Goal: Task Accomplishment & Management: Use online tool/utility

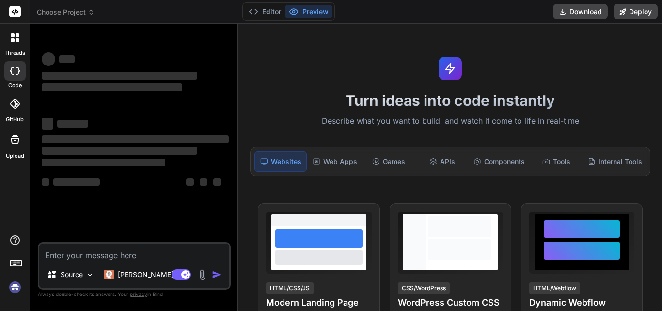
click at [237, 129] on div "Bind AI Web Search Created with Pixso. Code Generator ‌ ‌ ‌ ‌ ‌ ‌ ‌ ‌ ‌ ‌ ‌ ‌ ‌…" at bounding box center [134, 167] width 208 height 286
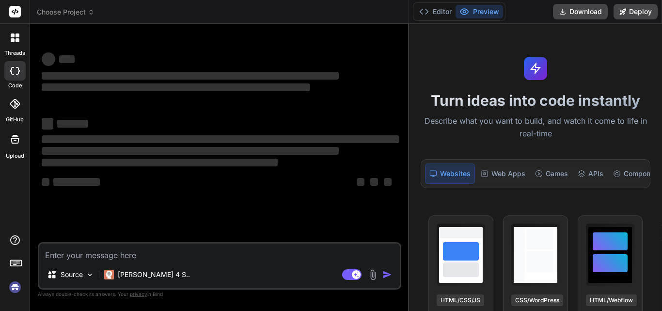
drag, startPoint x: 238, startPoint y: 130, endPoint x: 496, endPoint y: 149, distance: 258.6
click at [496, 149] on div "Choose Project Created with Pixso. Bind AI Web Search Created with Pixso. Code …" at bounding box center [346, 155] width 632 height 311
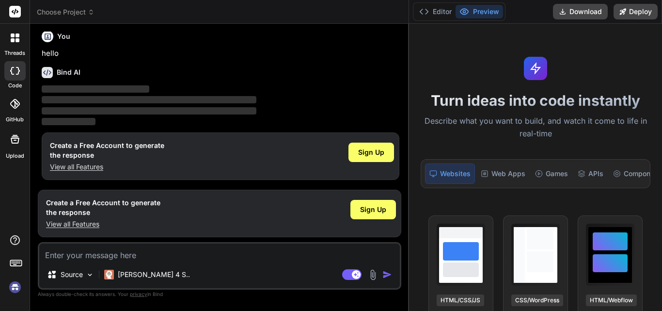
click at [16, 280] on img at bounding box center [15, 287] width 16 height 16
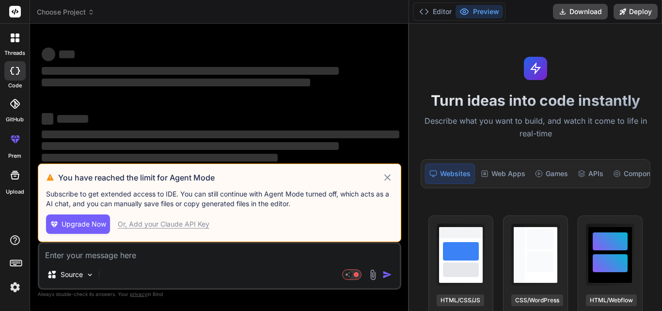
scroll to position [0, 0]
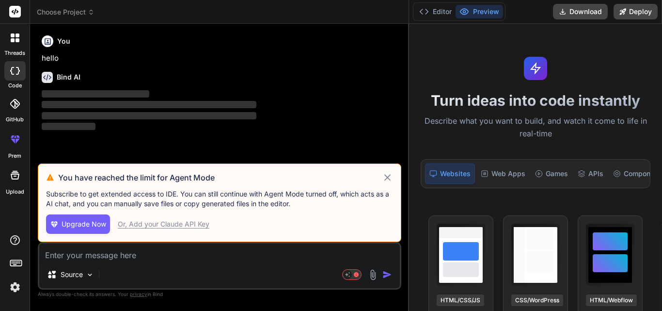
click at [7, 285] on img at bounding box center [15, 287] width 16 height 16
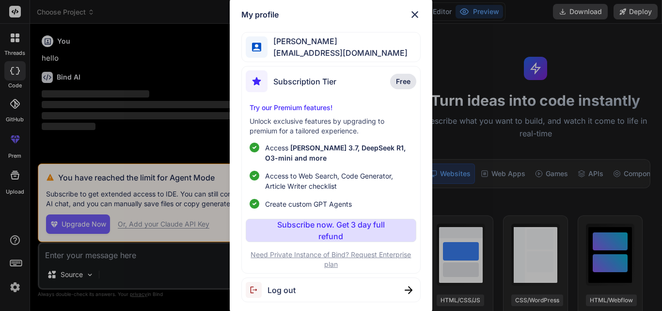
click at [105, 157] on div "My profile Ali khan asif04@yopmail.com Subscription Tier Free Try our Premium f…" at bounding box center [331, 155] width 662 height 311
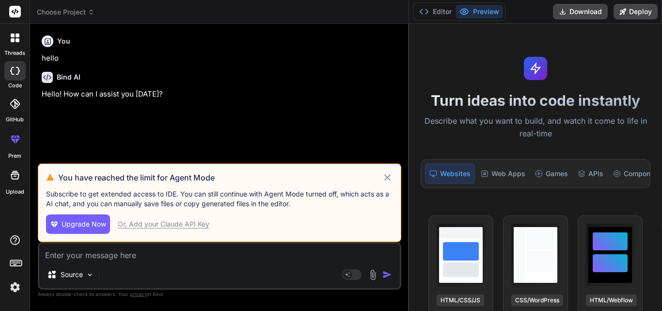
click at [391, 176] on icon at bounding box center [387, 178] width 11 height 12
type textarea "x"
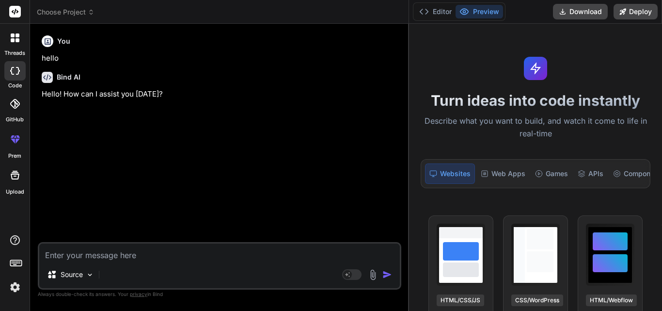
click at [90, 254] on textarea at bounding box center [219, 251] width 361 height 17
paste textarea "module.exports.editInstituteDetails = catchAsync(async (req, res, next) => { co…"
type textarea "module.exports.editInstituteDetails = catchAsync(async (req, res, next) => { co…"
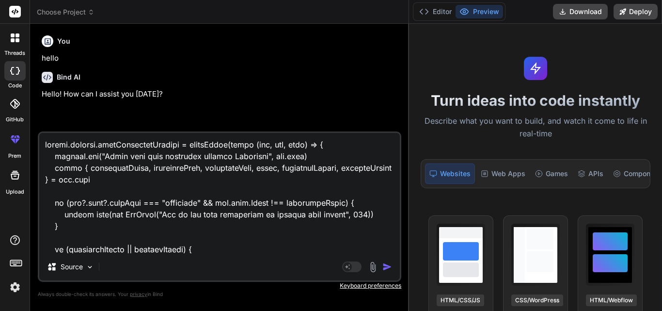
scroll to position [792, 0]
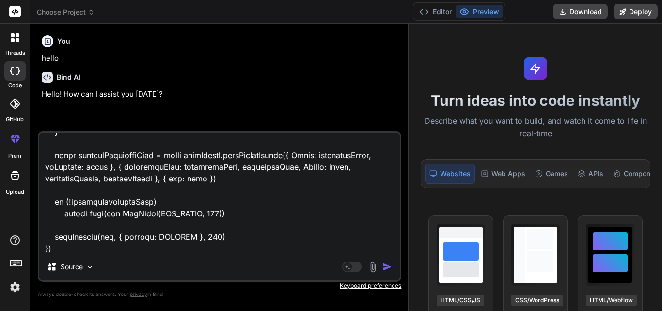
type textarea "x"
click at [64, 246] on textarea at bounding box center [219, 193] width 361 height 120
type textarea "module.exports.editInstituteDetails = catchAsync(async (req, res, next) => { co…"
type textarea "x"
type textarea "module.exports.editInstituteDetails = catchAsync(async (req, res, next) => { co…"
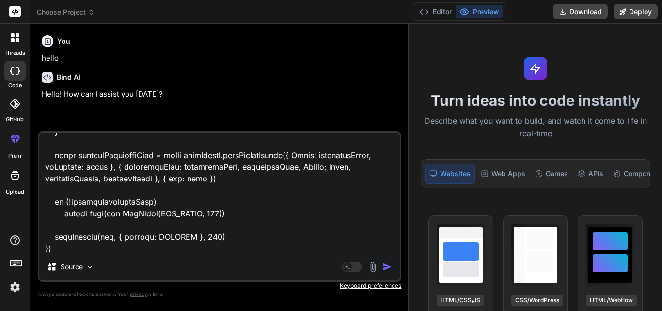
type textarea "x"
type textarea "module.exports.editInstituteDetails = catchAsync(async (req, res, next) => { co…"
type textarea "x"
type textarea "module.exports.editInstituteDetails = catchAsync(async (req, res, next) => { co…"
type textarea "x"
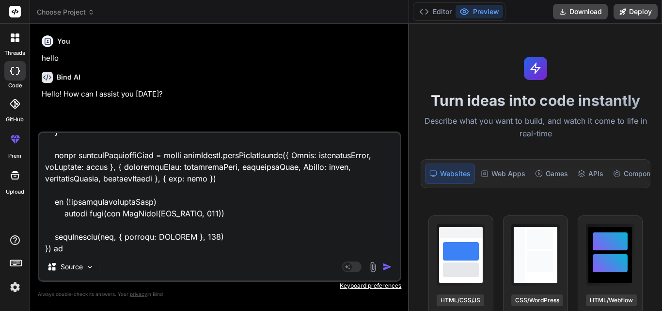
type textarea "module.exports.editInstituteDetails = catchAsync(async (req, res, next) => { co…"
type textarea "x"
type textarea "module.exports.editInstituteDetails = catchAsync(async (req, res, next) => { co…"
type textarea "x"
type textarea "module.exports.editInstituteDetails = catchAsync(async (req, res, next) => { co…"
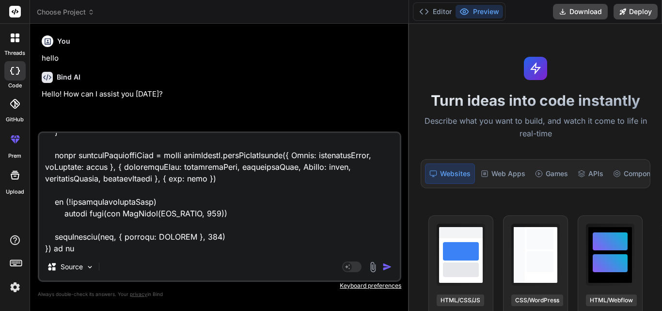
type textarea "x"
type textarea "module.exports.editInstituteDetails = catchAsync(async (req, res, next) => { co…"
type textarea "x"
type textarea "module.exports.editInstituteDetails = catchAsync(async (req, res, next) => { co…"
type textarea "x"
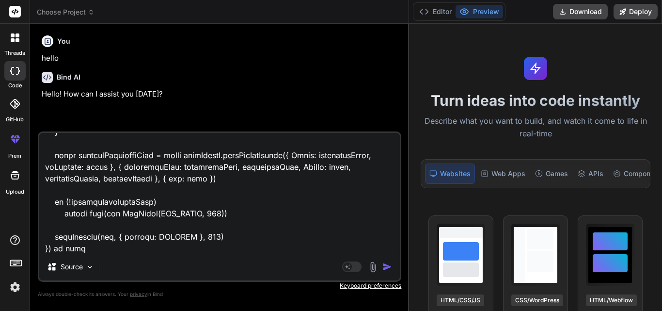
type textarea "module.exports.editInstituteDetails = catchAsync(async (req, res, next) => { co…"
type textarea "x"
type textarea "module.exports.editInstituteDetails = catchAsync(async (req, res, next) => { co…"
type textarea "x"
type textarea "module.exports.editInstituteDetails = catchAsync(async (req, res, next) => { co…"
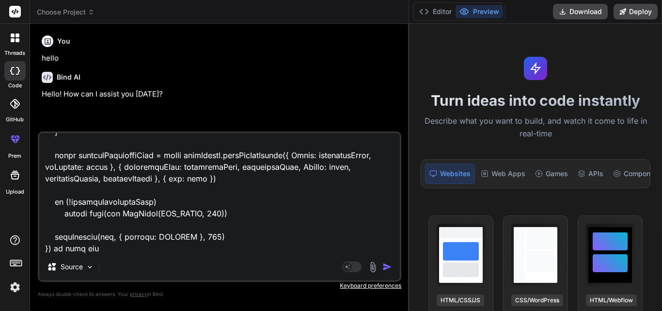
type textarea "x"
type textarea "module.exports.editInstituteDetails = catchAsync(async (req, res, next) => { co…"
type textarea "x"
type textarea "module.exports.editInstituteDetails = catchAsync(async (req, res, next) => { co…"
type textarea "x"
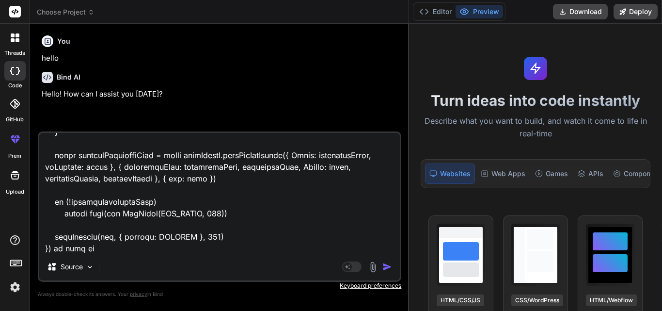
type textarea "module.exports.editInstituteDetails = catchAsync(async (req, res, next) => { co…"
type textarea "x"
type textarea "module.exports.editInstituteDetails = catchAsync(async (req, res, next) => { co…"
type textarea "x"
type textarea "module.exports.editInstituteDetails = catchAsync(async (req, res, next) => { co…"
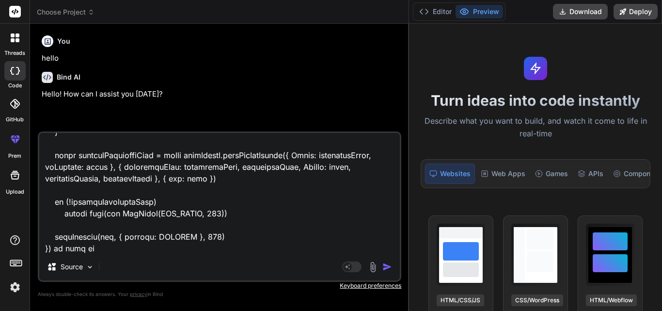
type textarea "x"
type textarea "module.exports.editInstituteDetails = catchAsync(async (req, res, next) => { co…"
type textarea "x"
type textarea "module.exports.editInstituteDetails = catchAsync(async (req, res, next) => { co…"
type textarea "x"
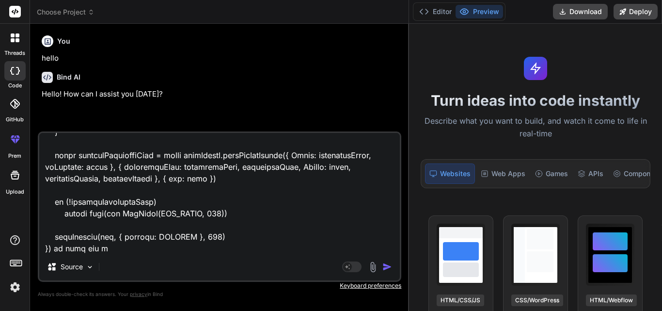
type textarea "module.exports.editInstituteDetails = catchAsync(async (req, res, next) => { co…"
type textarea "x"
type textarea "module.exports.editInstituteDetails = catchAsync(async (req, res, next) => { co…"
type textarea "x"
type textarea "module.exports.editInstituteDetails = catchAsync(async (req, res, next) => { co…"
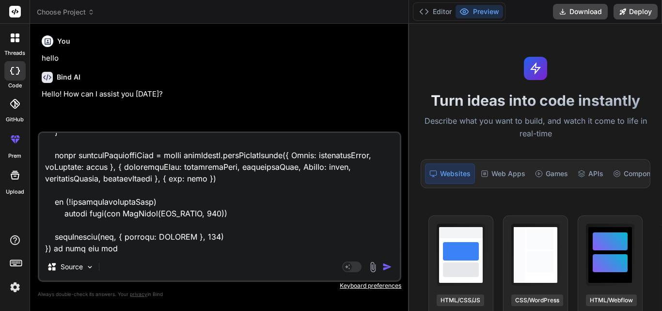
type textarea "x"
type textarea "module.exports.editInstituteDetails = catchAsync(async (req, res, next) => { co…"
type textarea "x"
type textarea "module.exports.editInstituteDetails = catchAsync(async (req, res, next) => { co…"
type textarea "x"
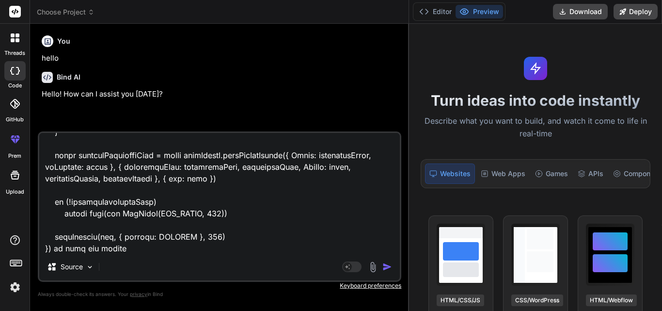
type textarea "module.exports.editInstituteDetails = catchAsync(async (req, res, next) => { co…"
type textarea "x"
type textarea "module.exports.editInstituteDetails = catchAsync(async (req, res, next) => { co…"
type textarea "x"
type textarea "module.exports.editInstituteDetails = catchAsync(async (req, res, next) => { co…"
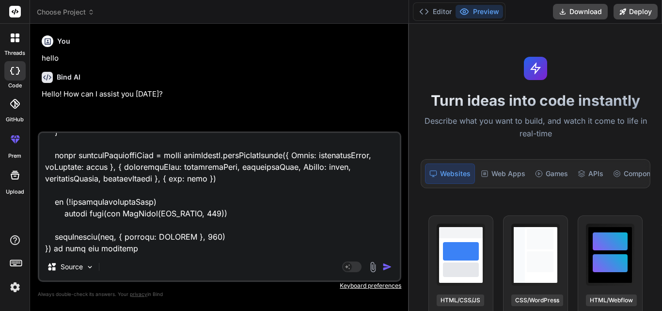
type textarea "x"
type textarea "module.exports.editInstituteDetails = catchAsync(async (req, res, next) => { co…"
type textarea "x"
type textarea "module.exports.editInstituteDetails = catchAsync(async (req, res, next) => { co…"
type textarea "x"
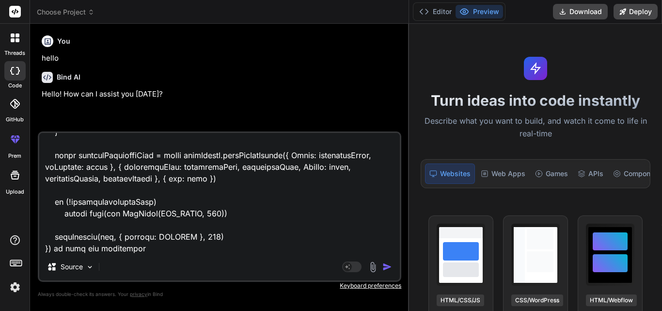
type textarea "module.exports.editInstituteDetails = catchAsync(async (req, res, next) => { co…"
type textarea "x"
type textarea "module.exports.editInstituteDetails = catchAsync(async (req, res, next) => { co…"
type textarea "x"
type textarea "module.exports.editInstituteDetails = catchAsync(async (req, res, next) => { co…"
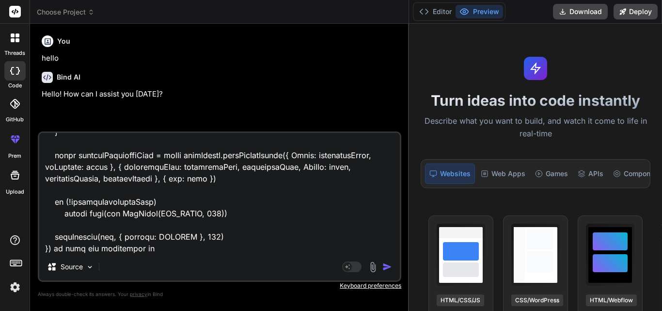
type textarea "x"
type textarea "module.exports.editInstituteDetails = catchAsync(async (req, res, next) => { co…"
type textarea "x"
type textarea "module.exports.editInstituteDetails = catchAsync(async (req, res, next) => { co…"
type textarea "x"
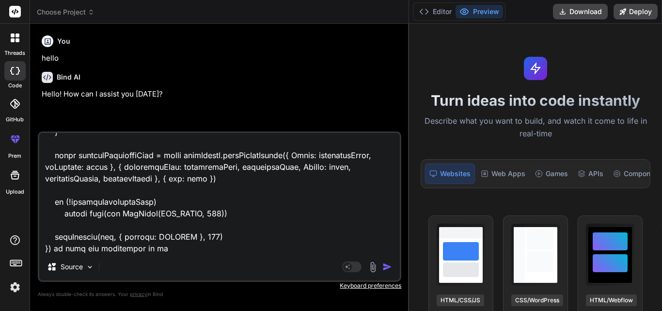
type textarea "module.exports.editInstituteDetails = catchAsync(async (req, res, next) => { co…"
type textarea "x"
type textarea "module.exports.editInstituteDetails = catchAsync(async (req, res, next) => { co…"
type textarea "x"
type textarea "module.exports.editInstituteDetails = catchAsync(async (req, res, next) => { co…"
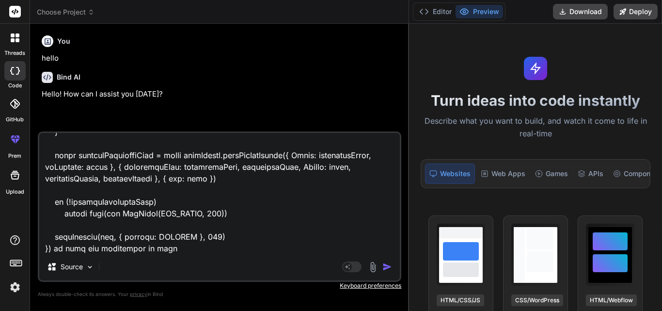
type textarea "x"
type textarea "module.exports.editInstituteDetails = catchAsync(async (req, res, next) => { co…"
type textarea "x"
type textarea "module.exports.editInstituteDetails = catchAsync(async (req, res, next) => { co…"
type textarea "x"
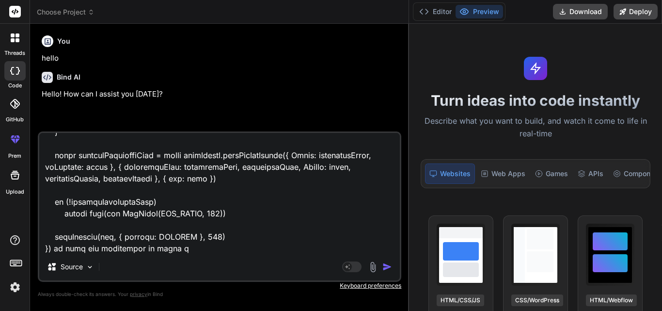
type textarea "module.exports.editInstituteDetails = catchAsync(async (req, res, next) => { co…"
type textarea "x"
type textarea "module.exports.editInstituteDetails = catchAsync(async (req, res, next) => { co…"
type textarea "x"
type textarea "module.exports.editInstituteDetails = catchAsync(async (req, res, next) => { co…"
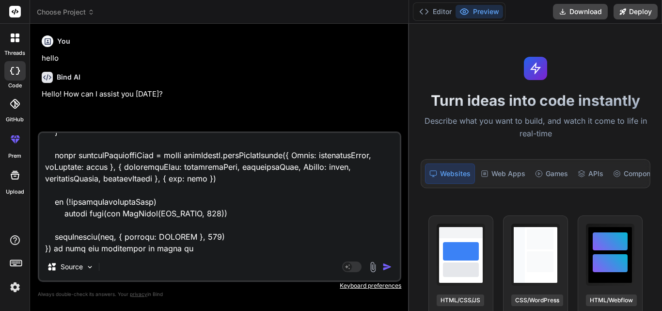
type textarea "x"
type textarea "module.exports.editInstituteDetails = catchAsync(async (req, res, next) => { co…"
type textarea "x"
type textarea "module.exports.editInstituteDetails = catchAsync(async (req, res, next) => { co…"
type textarea "x"
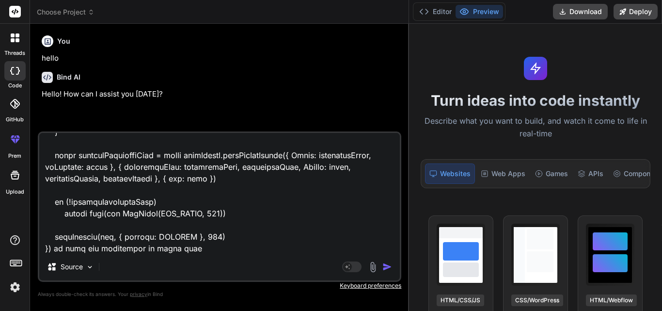
type textarea "module.exports.editInstituteDetails = catchAsync(async (req, res, next) => { co…"
type textarea "x"
type textarea "module.exports.editInstituteDetails = catchAsync(async (req, res, next) => { co…"
type textarea "x"
type textarea "module.exports.editInstituteDetails = catchAsync(async (req, res, next) => { co…"
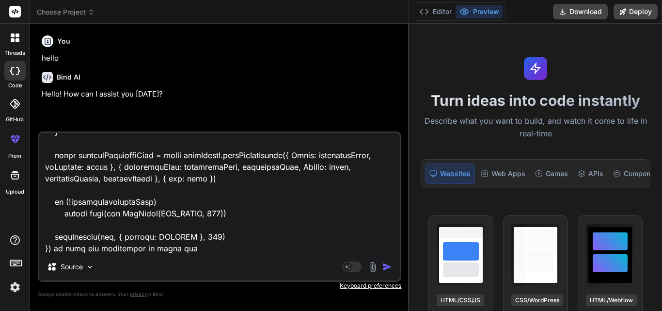
type textarea "x"
type textarea "module.exports.editInstituteDetails = catchAsync(async (req, res, next) => { co…"
type textarea "x"
type textarea "module.exports.editInstituteDetails = catchAsync(async (req, res, next) => { co…"
type textarea "x"
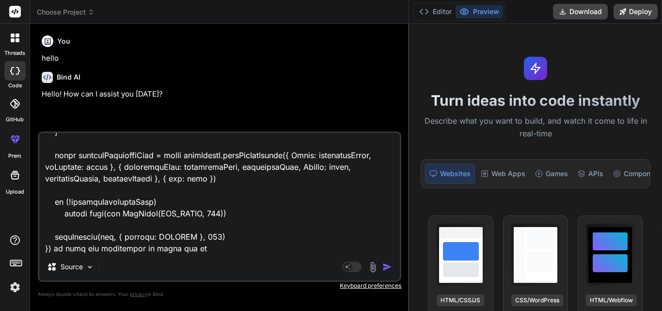
type textarea "module.exports.editInstituteDetails = catchAsync(async (req, res, next) => { co…"
type textarea "x"
type textarea "module.exports.editInstituteDetails = catchAsync(async (req, res, next) => { co…"
type textarea "x"
type textarea "module.exports.editInstituteDetails = catchAsync(async (req, res, next) => { co…"
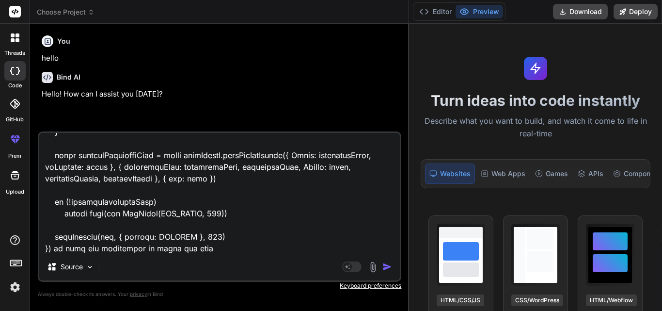
type textarea "x"
type textarea "module.exports.editInstituteDetails = catchAsync(async (req, res, next) => { co…"
type textarea "x"
type textarea "module.exports.editInstituteDetails = catchAsync(async (req, res, next) => { co…"
type textarea "x"
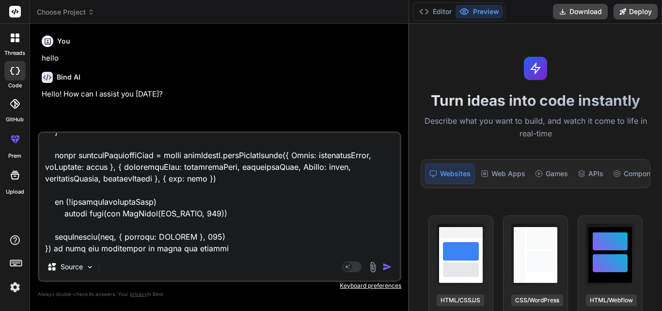
type textarea "module.exports.editInstituteDetails = catchAsync(async (req, res, next) => { co…"
type textarea "x"
type textarea "module.exports.editInstituteDetails = catchAsync(async (req, res, next) => { co…"
type textarea "x"
type textarea "module.exports.editInstituteDetails = catchAsync(async (req, res, next) => { co…"
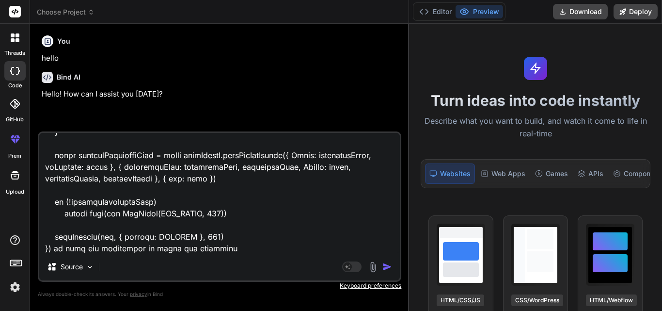
type textarea "x"
type textarea "module.exports.editInstituteDetails = catchAsync(async (req, res, next) => { co…"
type textarea "x"
type textarea "module.exports.editInstituteDetails = catchAsync(async (req, res, next) => { co…"
type textarea "x"
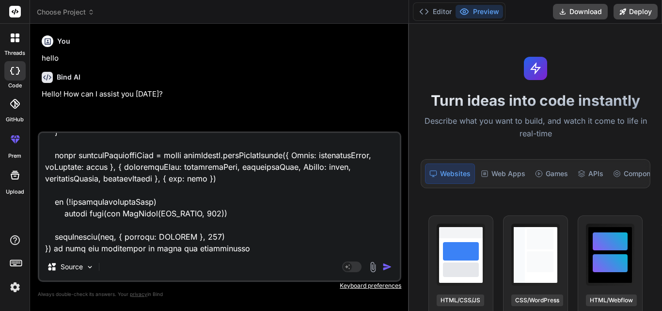
type textarea "module.exports.editInstituteDetails = catchAsync(async (req, res, next) => { co…"
type textarea "x"
type textarea "module.exports.editInstituteDetails = catchAsync(async (req, res, next) => { co…"
type textarea "x"
type textarea "module.exports.editInstituteDetails = catchAsync(async (req, res, next) => { co…"
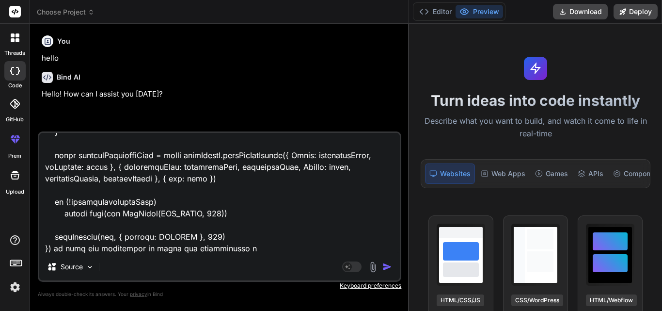
type textarea "x"
type textarea "module.exports.editInstituteDetails = catchAsync(async (req, res, next) => { co…"
type textarea "x"
type textarea "module.exports.editInstituteDetails = catchAsync(async (req, res, next) => { co…"
type textarea "x"
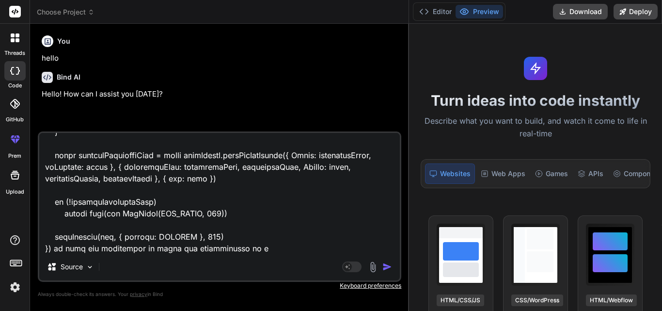
type textarea "module.exports.editInstituteDetails = catchAsync(async (req, res, next) => { co…"
type textarea "x"
type textarea "module.exports.editInstituteDetails = catchAsync(async (req, res, next) => { co…"
type textarea "x"
type textarea "module.exports.editInstituteDetails = catchAsync(async (req, res, next) => { co…"
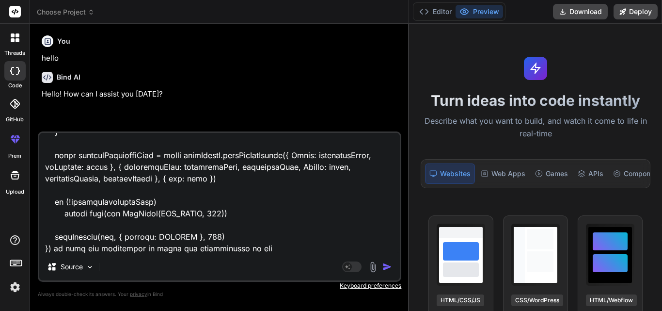
type textarea "x"
type textarea "module.exports.editInstituteDetails = catchAsync(async (req, res, next) => { co…"
type textarea "x"
type textarea "module.exports.editInstituteDetails = catchAsync(async (req, res, next) => { co…"
type textarea "x"
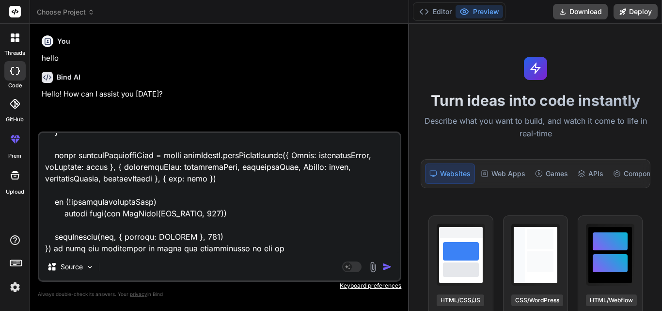
type textarea "module.exports.editInstituteDetails = catchAsync(async (req, res, next) => { co…"
type textarea "x"
type textarea "module.exports.editInstituteDetails = catchAsync(async (req, res, next) => { co…"
type textarea "x"
type textarea "module.exports.editInstituteDetails = catchAsync(async (req, res, next) => { co…"
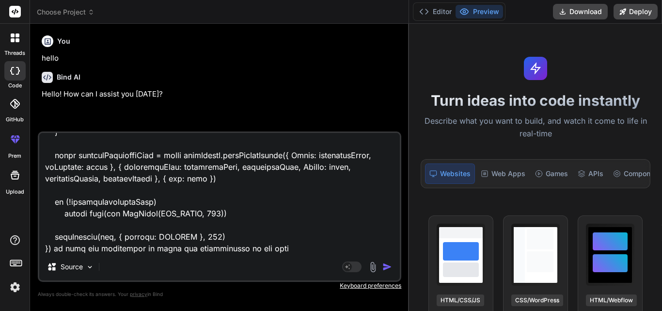
type textarea "x"
type textarea "module.exports.editInstituteDetails = catchAsync(async (req, res, next) => { co…"
type textarea "x"
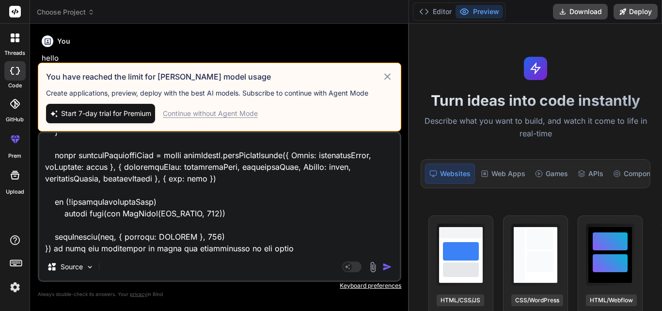
type textarea "module.exports.editInstituteDetails = catchAsync(async (req, res, next) => { co…"
click at [217, 113] on div "Continue without Agent Mode" at bounding box center [210, 114] width 95 height 10
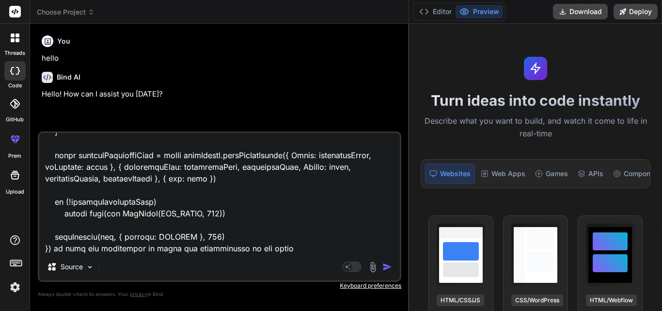
click at [383, 265] on img "button" at bounding box center [387, 267] width 10 height 10
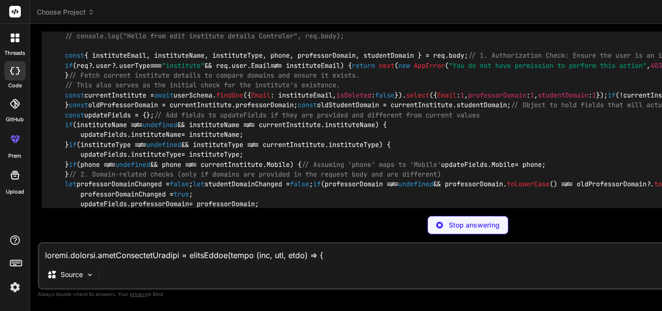
scroll to position [271, 0]
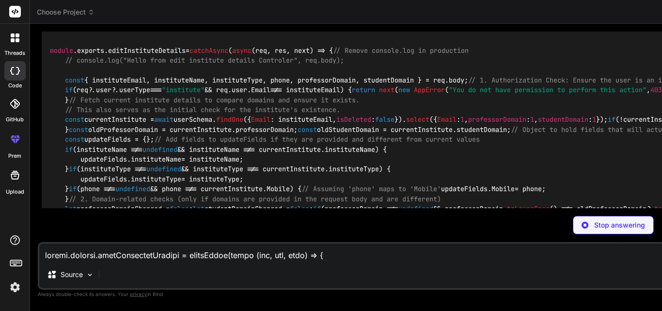
type textarea "x"
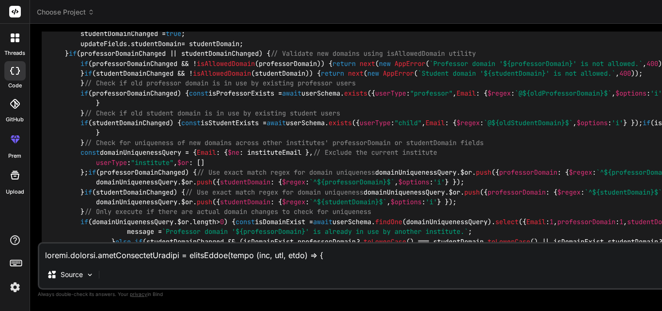
scroll to position [732, 0]
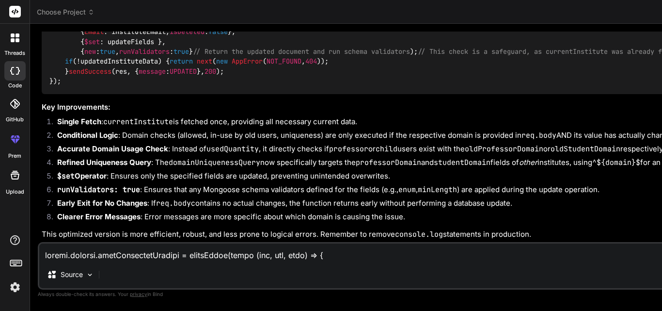
scroll to position [1217, 0]
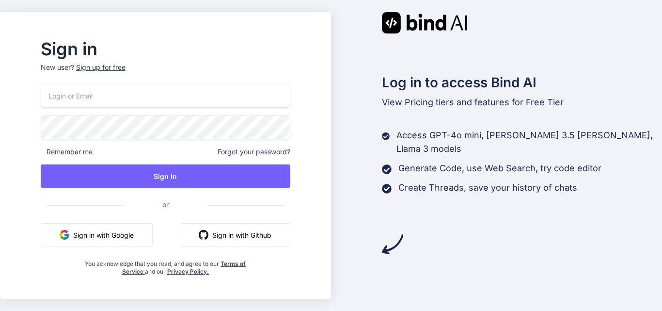
click at [117, 94] on input "email" at bounding box center [166, 96] width 250 height 24
click at [92, 99] on input "as" at bounding box center [166, 96] width 250 height 24
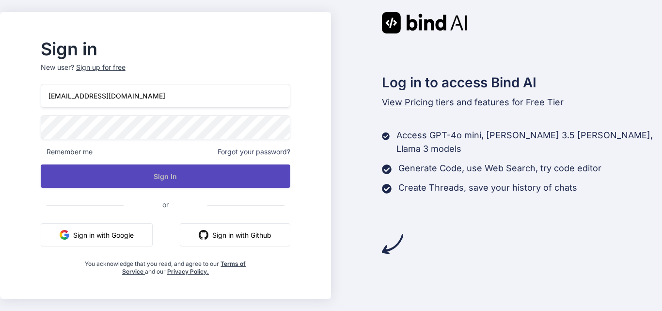
click at [182, 183] on button "Sign In" at bounding box center [166, 175] width 250 height 23
click at [150, 173] on button "Sign In" at bounding box center [166, 175] width 250 height 23
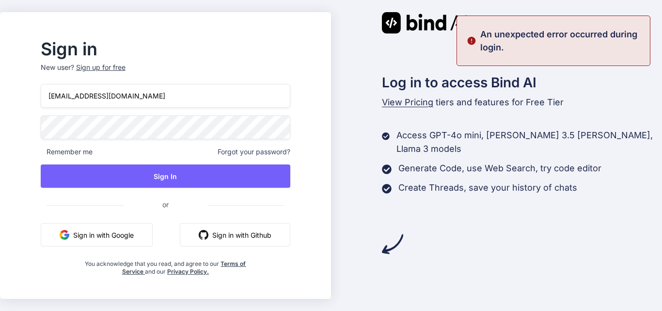
click at [102, 98] on input "[EMAIL_ADDRESS][DOMAIN_NAME]" at bounding box center [166, 96] width 250 height 24
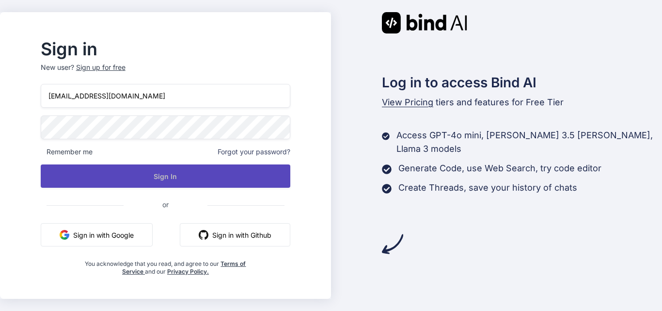
type input "[EMAIL_ADDRESS][DOMAIN_NAME]"
click at [131, 168] on button "Sign In" at bounding box center [166, 175] width 250 height 23
